Goal: Ask a question

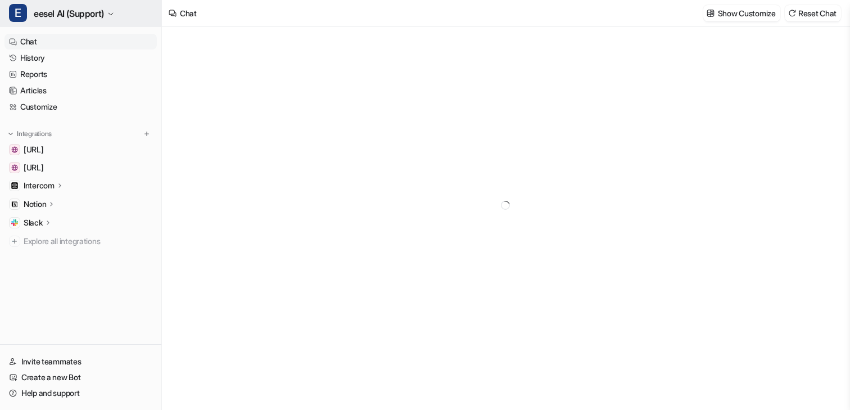
type textarea "**********"
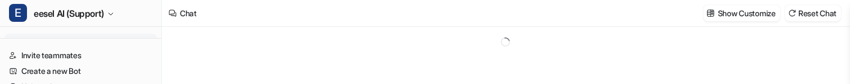
type textarea "**********"
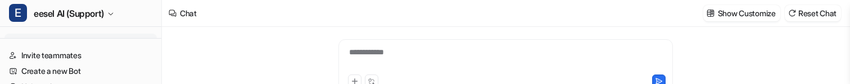
type textarea "**********"
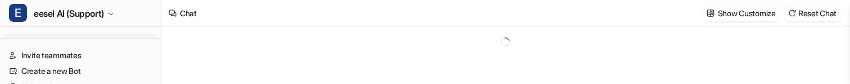
type textarea "**********"
